Goal: Transaction & Acquisition: Obtain resource

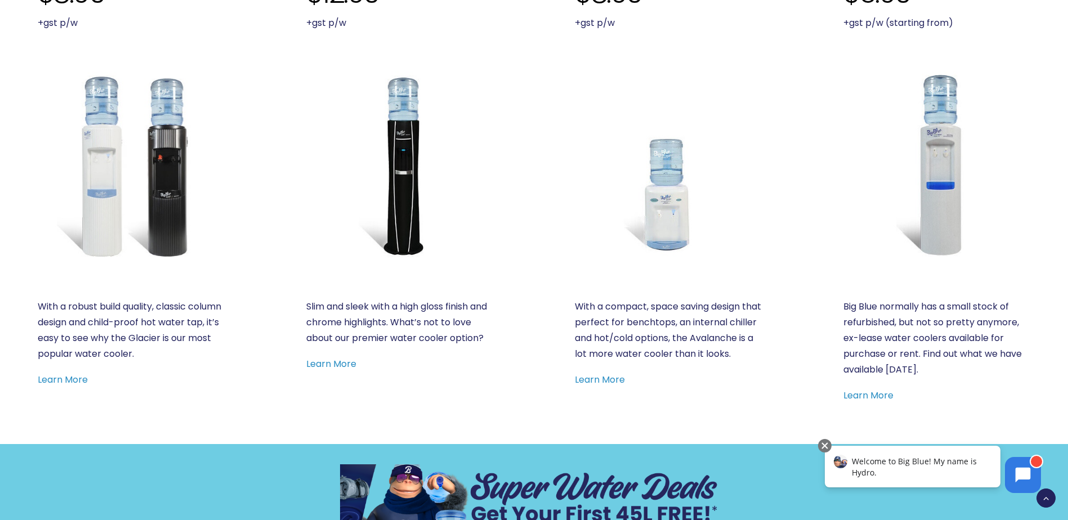
scroll to position [563, 0]
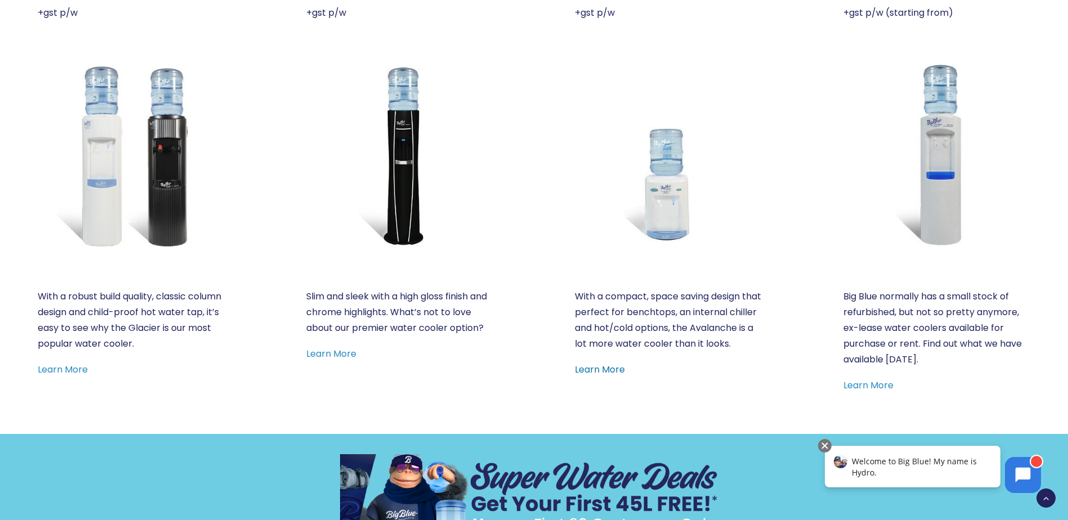
click at [591, 376] on link "Learn More" at bounding box center [600, 369] width 50 height 13
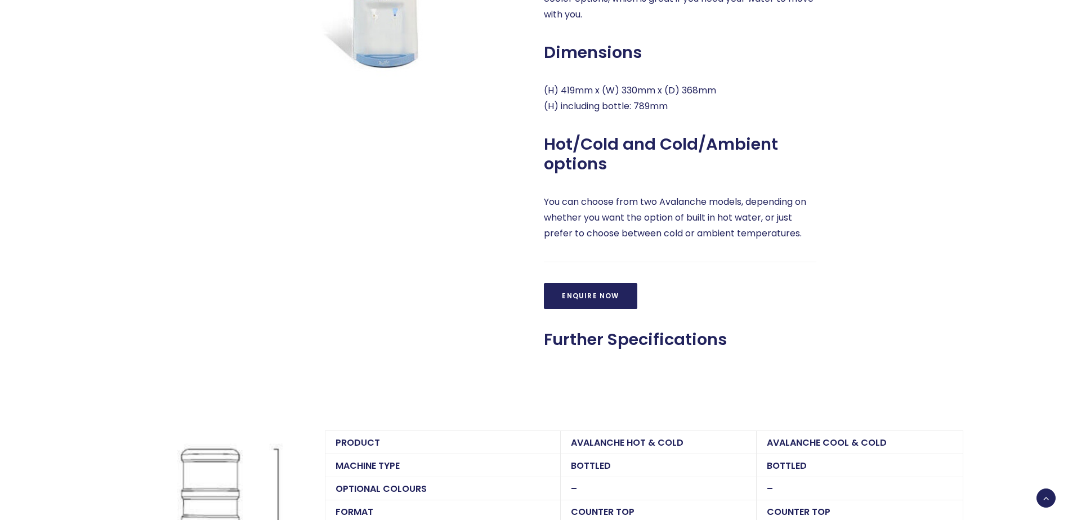
scroll to position [788, 0]
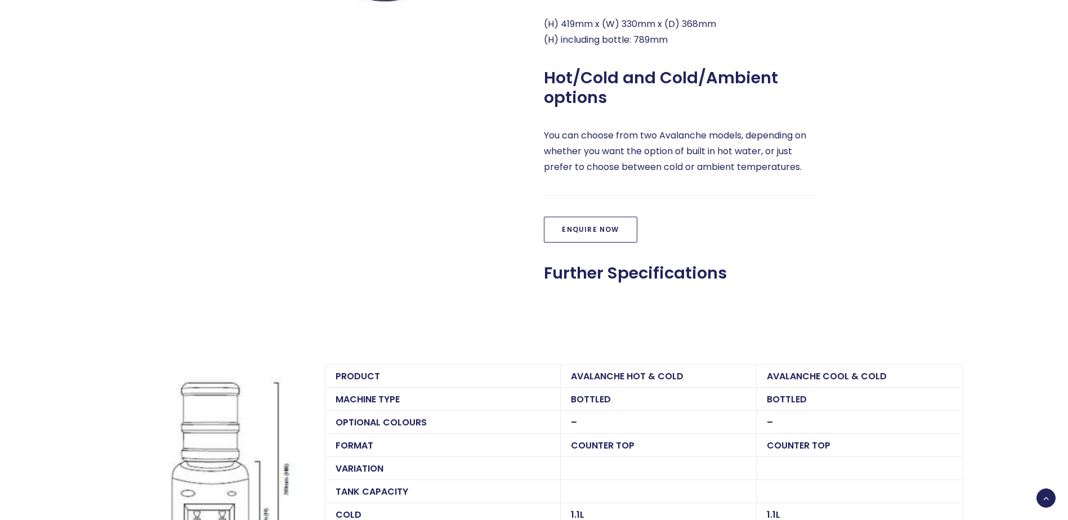
click at [589, 231] on link "Enquire Now" at bounding box center [590, 230] width 93 height 26
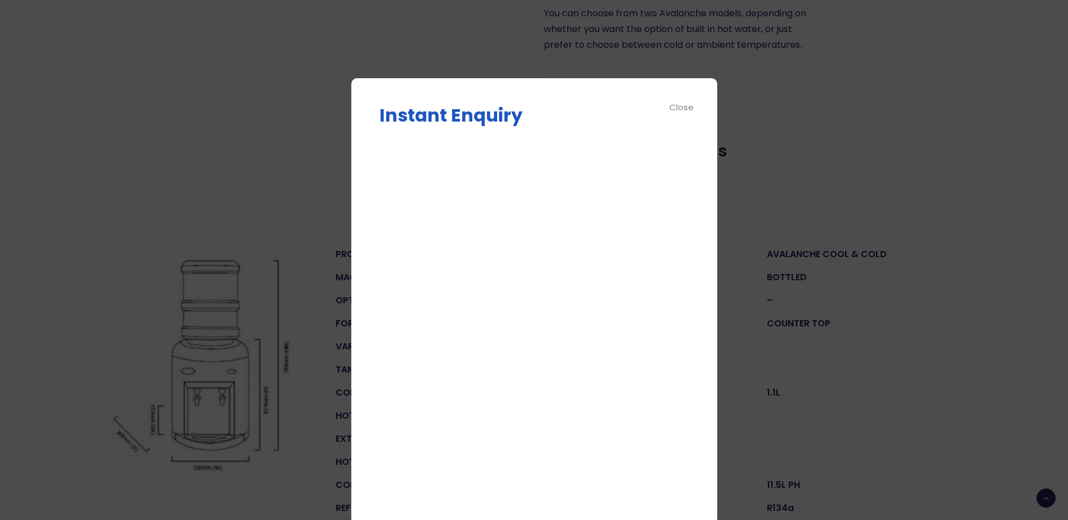
scroll to position [901, 0]
